Goal: Use online tool/utility: Utilize a website feature to perform a specific function

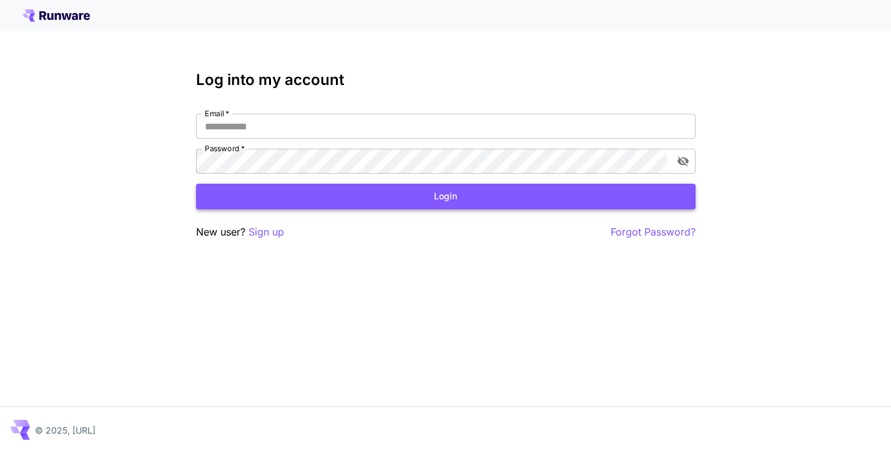
type input "**********"
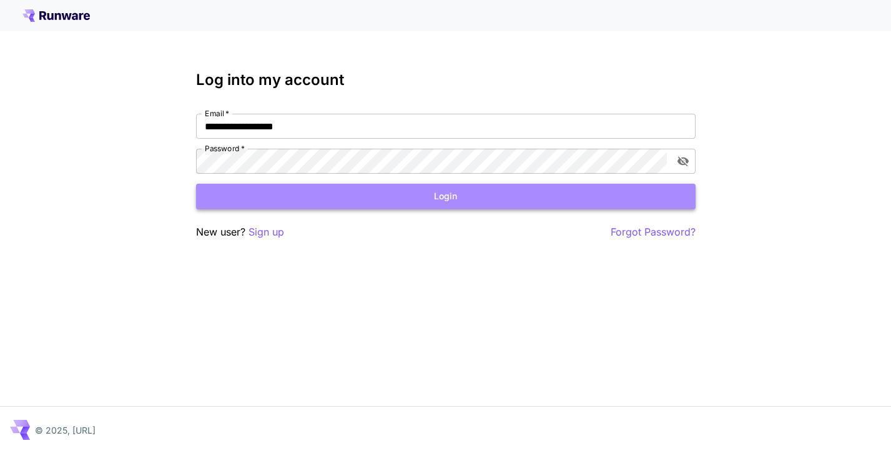
click at [402, 198] on button "Login" at bounding box center [445, 197] width 499 height 26
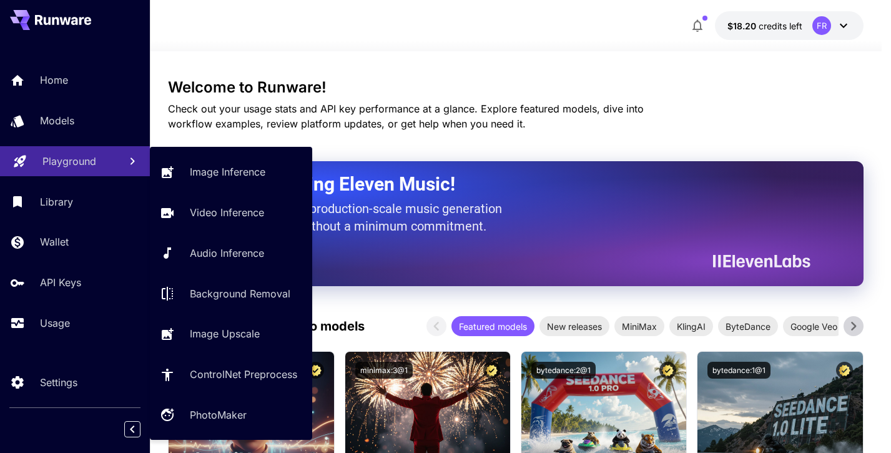
click at [62, 160] on p "Playground" at bounding box center [69, 161] width 54 height 15
